Goal: Information Seeking & Learning: Learn about a topic

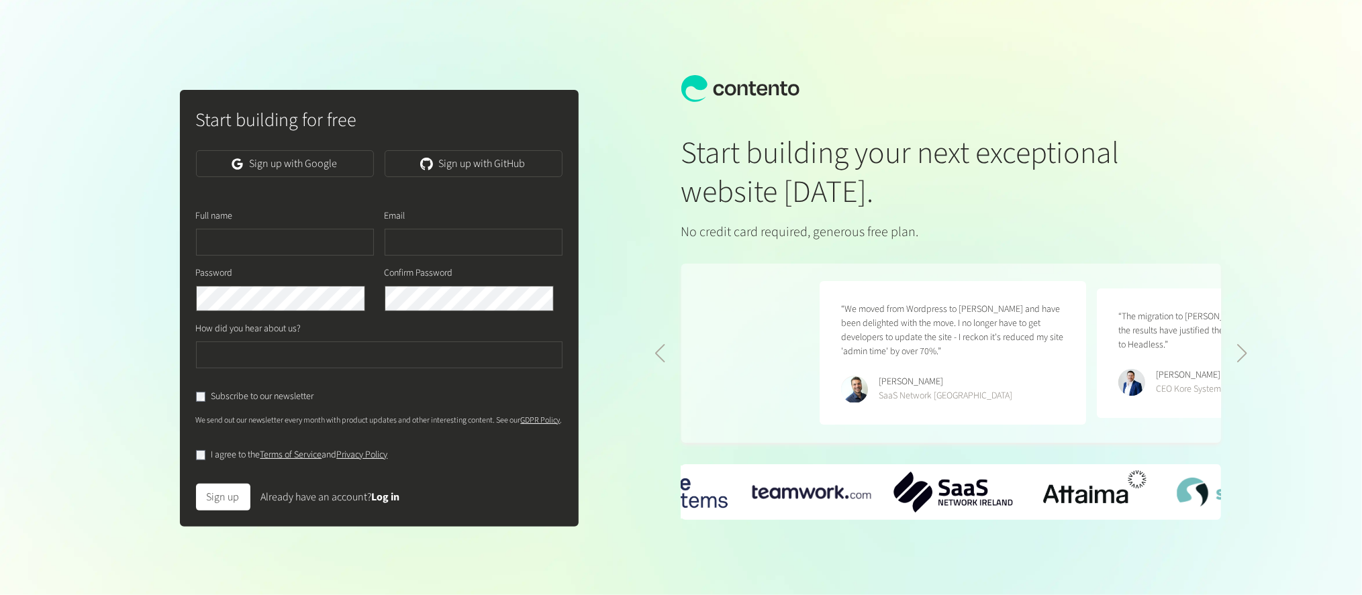
scroll to position [0, 554]
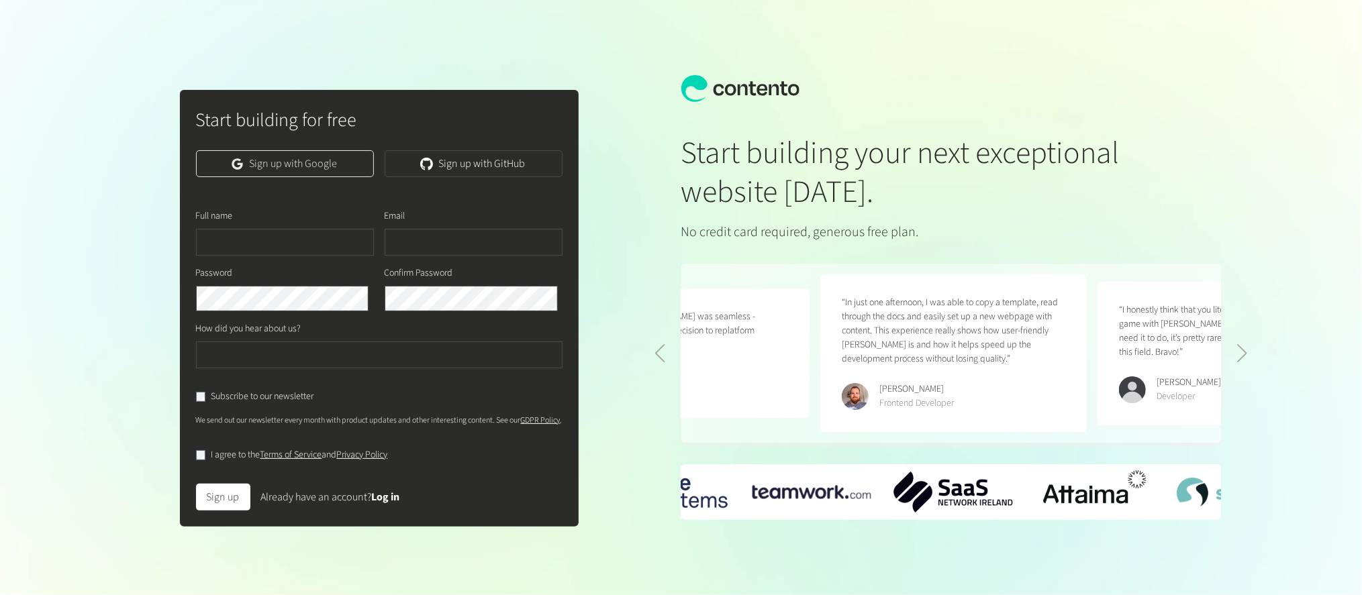
click at [303, 167] on link "Sign up with Google" at bounding box center [285, 163] width 178 height 27
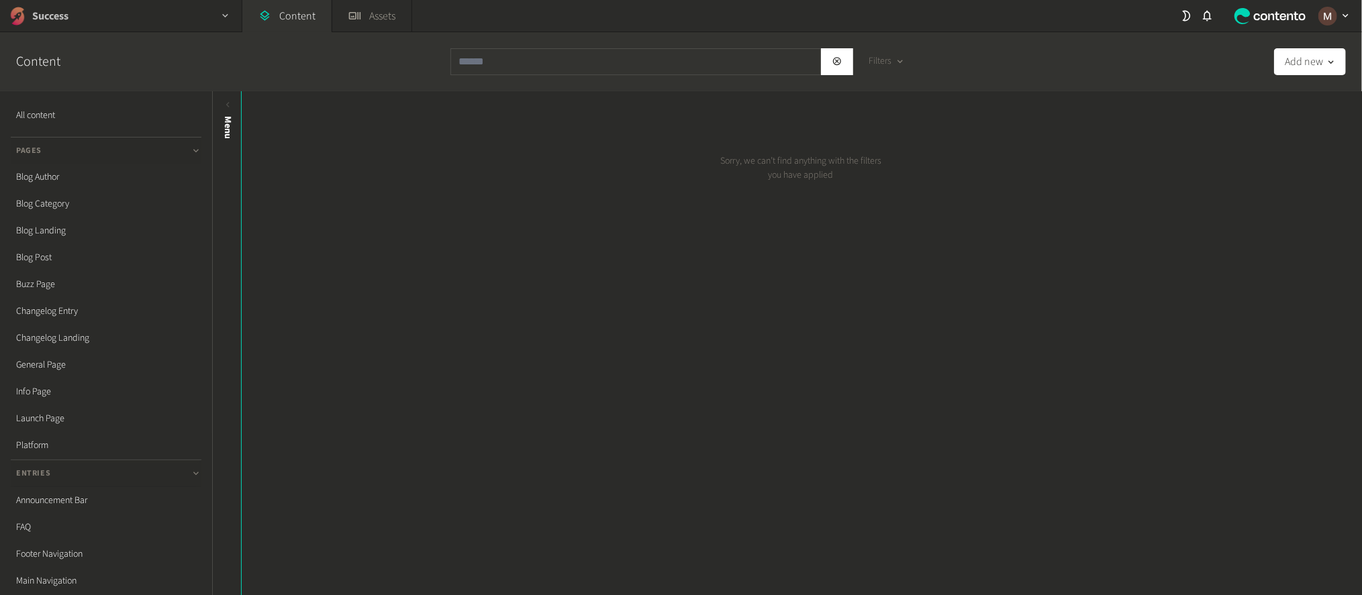
click at [79, 18] on div "Success" at bounding box center [121, 16] width 242 height 32
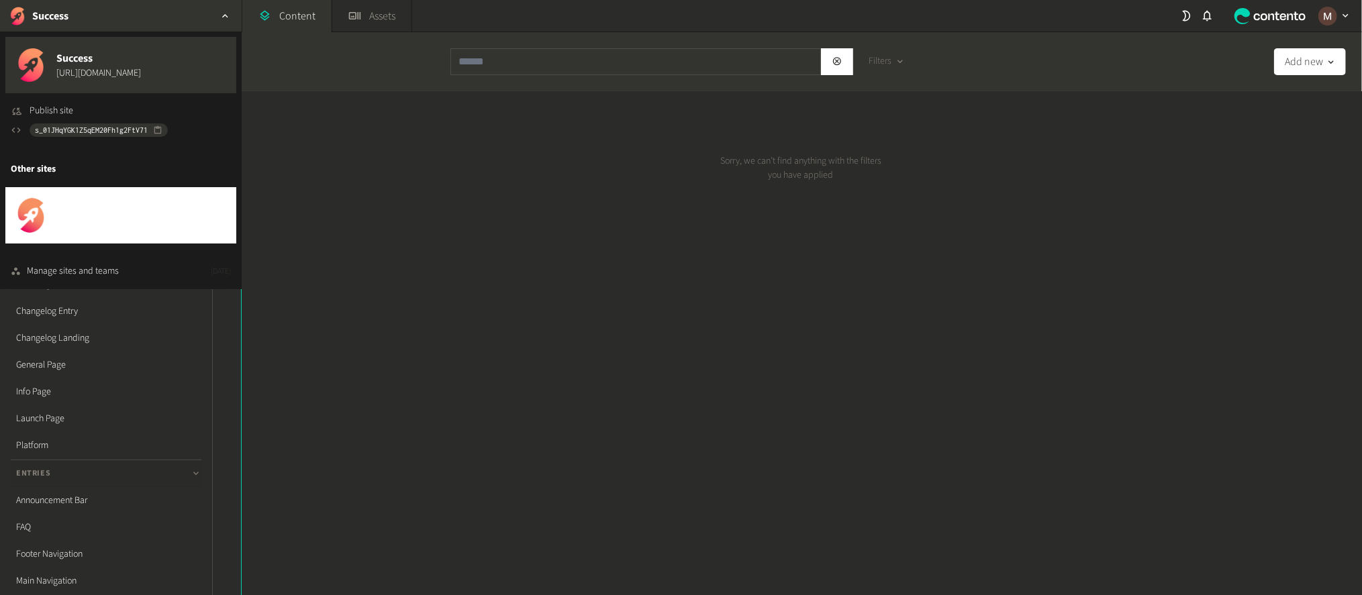
click at [93, 201] on span "Success Docs" at bounding box center [98, 209] width 85 height 16
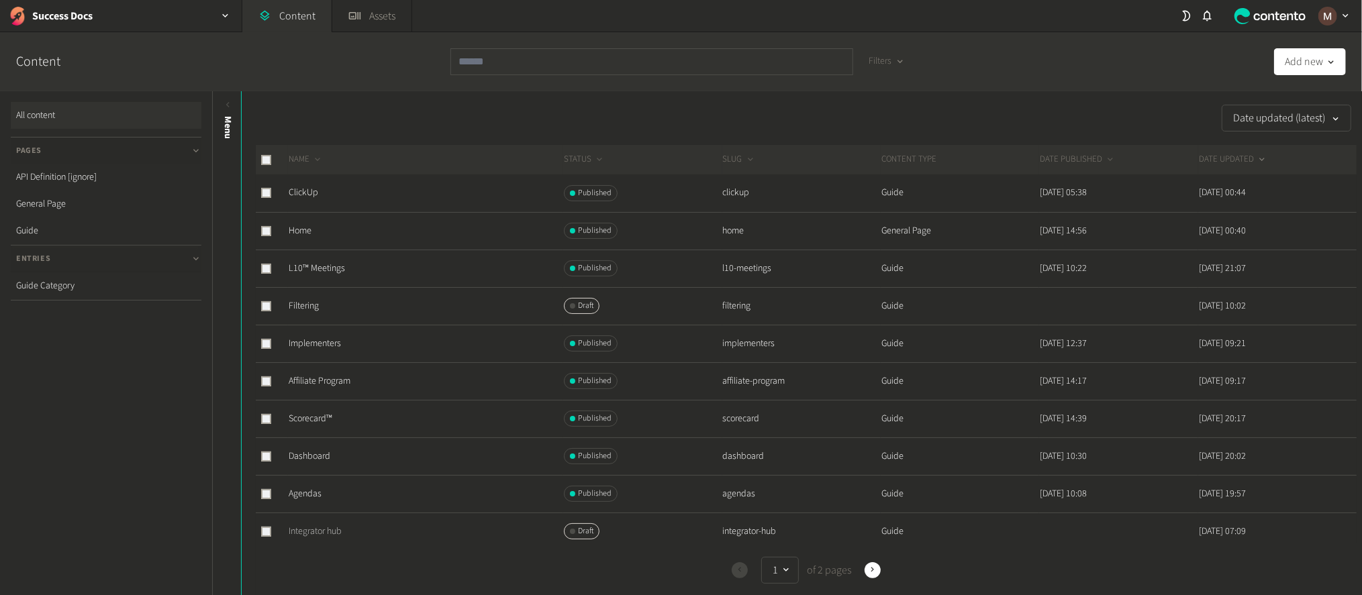
click at [309, 525] on link "Integrator hub" at bounding box center [315, 531] width 53 height 13
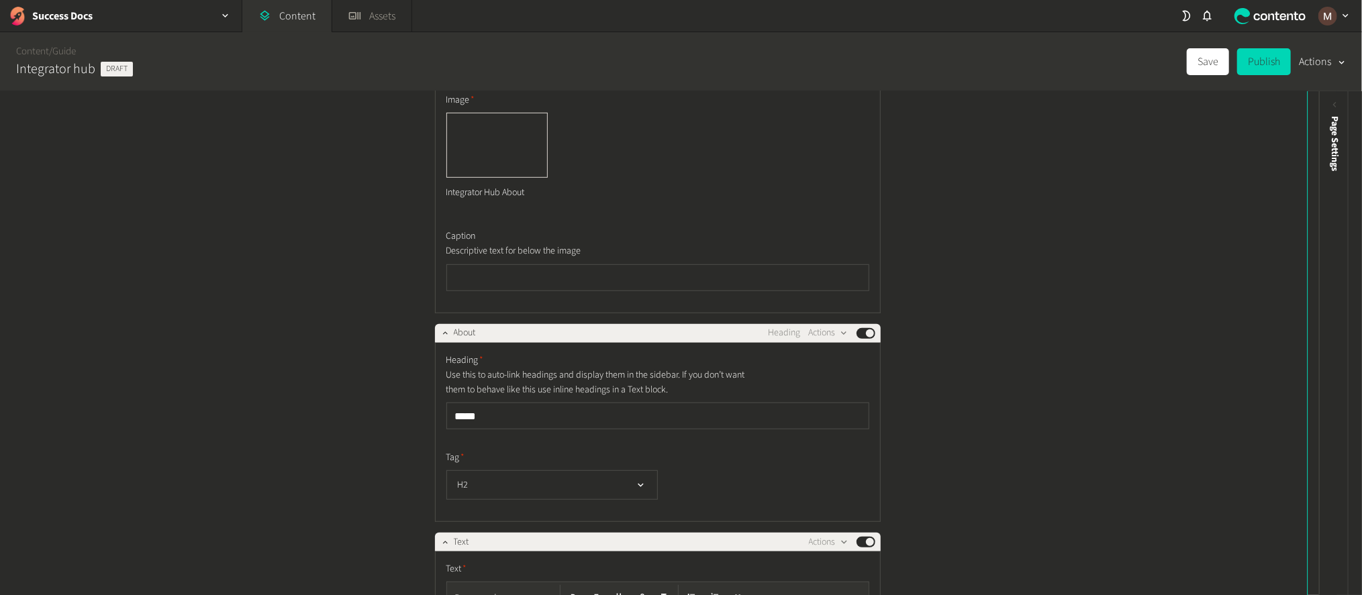
scroll to position [244, 0]
